Goal: Transaction & Acquisition: Purchase product/service

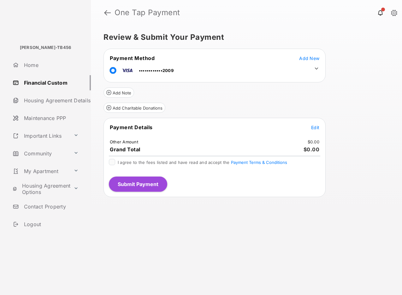
click at [315, 131] on tr "Payment Details Edit" at bounding box center [215, 131] width 220 height 15
click at [315, 129] on span "Edit" at bounding box center [315, 127] width 8 height 5
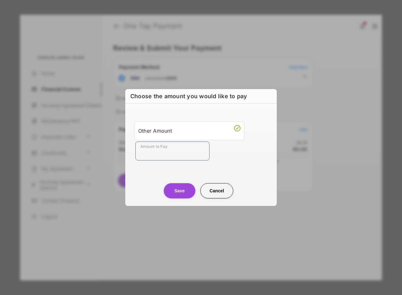
click at [179, 152] on input "Amount to Pay" at bounding box center [173, 151] width 74 height 19
type input "***"
click at [178, 196] on button "Save" at bounding box center [180, 190] width 32 height 15
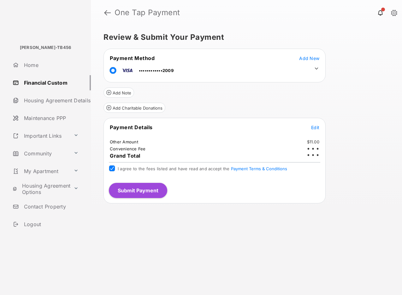
click at [151, 189] on button "Submit Payment" at bounding box center [138, 190] width 58 height 15
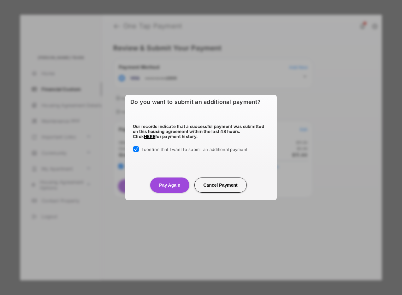
click at [168, 183] on button "Pay Again" at bounding box center [169, 185] width 39 height 15
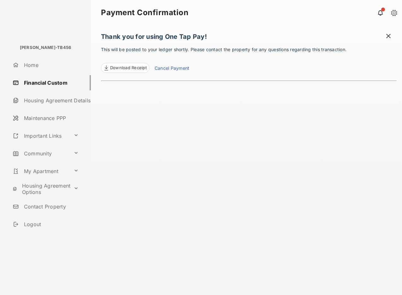
click at [180, 71] on link "Cancel Payment" at bounding box center [172, 69] width 35 height 8
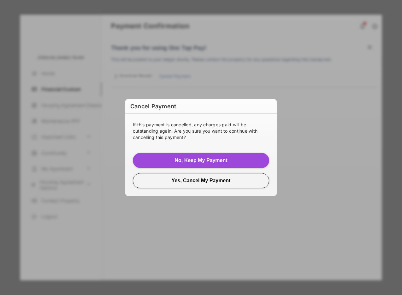
click at [206, 183] on button "Yes, Cancel My Payment" at bounding box center [201, 180] width 136 height 15
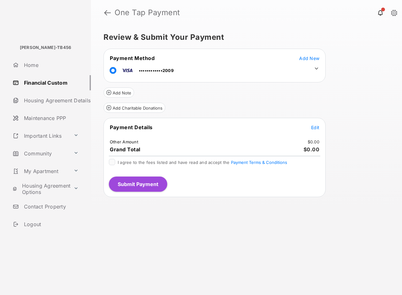
click at [314, 126] on span "Edit" at bounding box center [315, 127] width 8 height 5
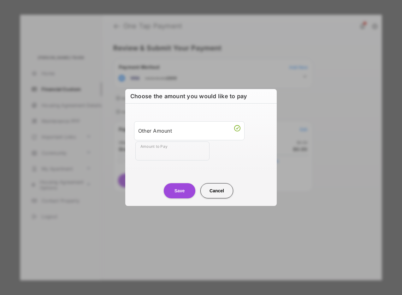
click at [191, 147] on input "Amount to Pay" at bounding box center [173, 151] width 74 height 19
click at [162, 145] on input "Amount to Pay" at bounding box center [173, 151] width 74 height 19
click at [162, 159] on input "Amount to Pay" at bounding box center [173, 151] width 74 height 19
type input "**"
click at [182, 190] on button "Save" at bounding box center [180, 190] width 32 height 15
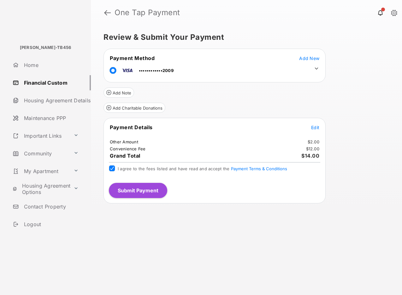
click at [149, 191] on button "Submit Payment" at bounding box center [138, 190] width 58 height 15
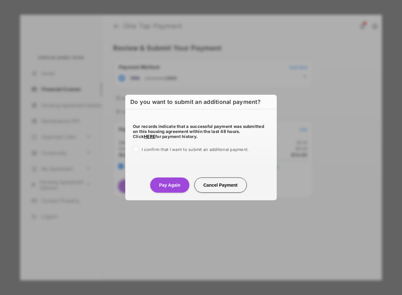
click at [155, 150] on span "I confirm that I want to submit an additional payment." at bounding box center [195, 149] width 107 height 5
click at [171, 184] on button "Pay Again" at bounding box center [169, 185] width 39 height 15
